Goal: Find specific page/section

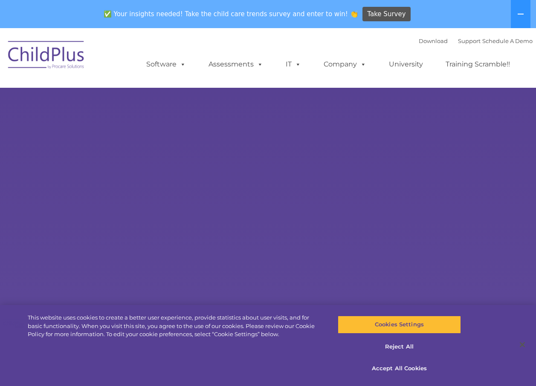
select select "MEDIUM"
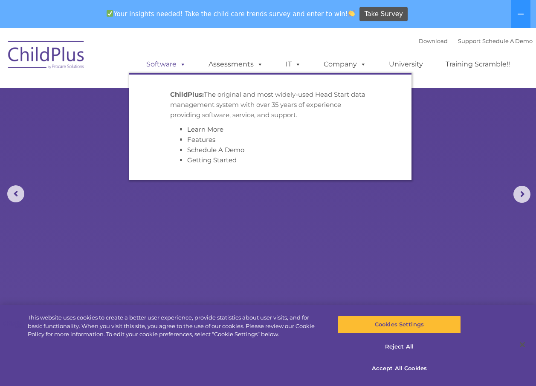
click at [171, 63] on link "Software" at bounding box center [166, 64] width 57 height 17
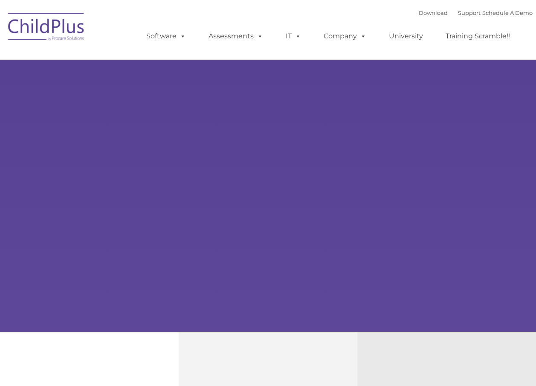
type input ""
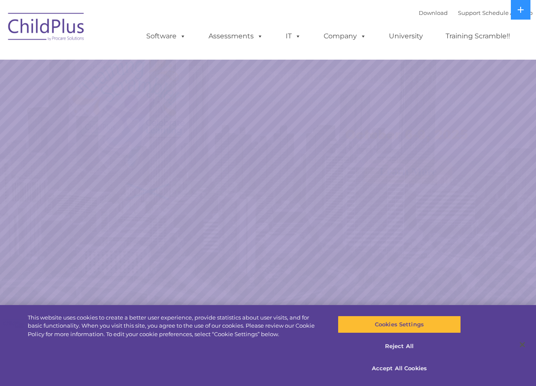
select select "MEDIUM"
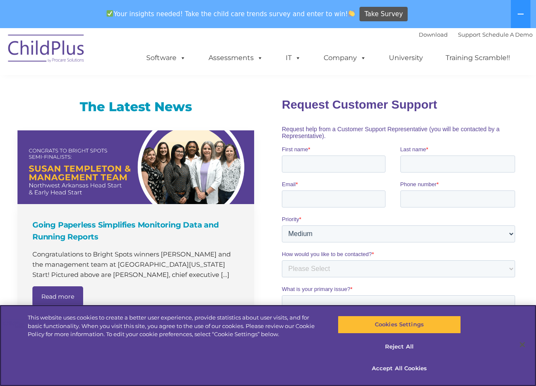
scroll to position [531, 0]
